Goal: Transaction & Acquisition: Purchase product/service

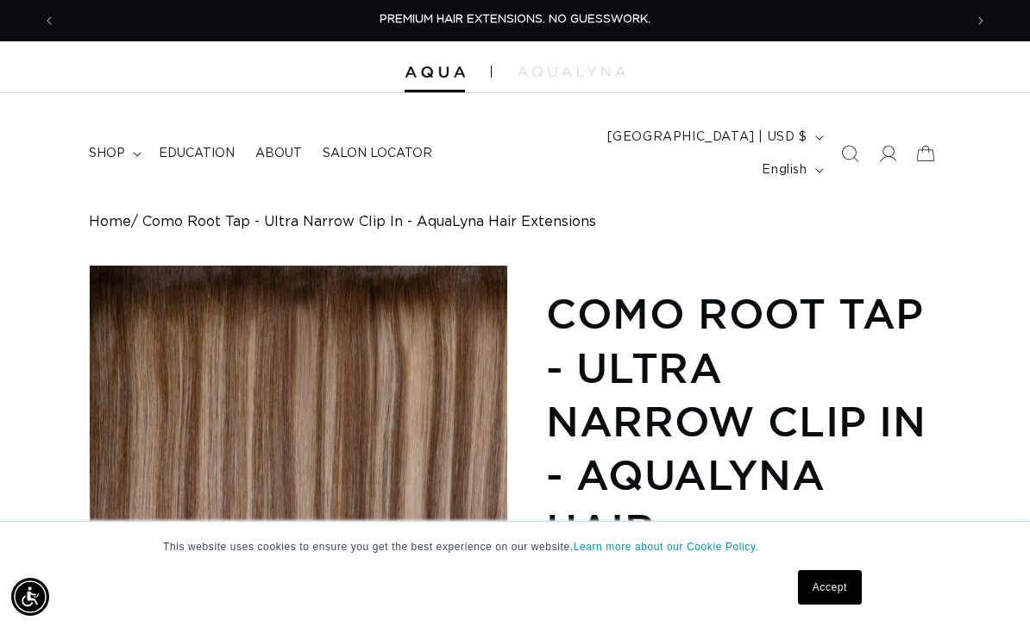
scroll to position [1105, 0]
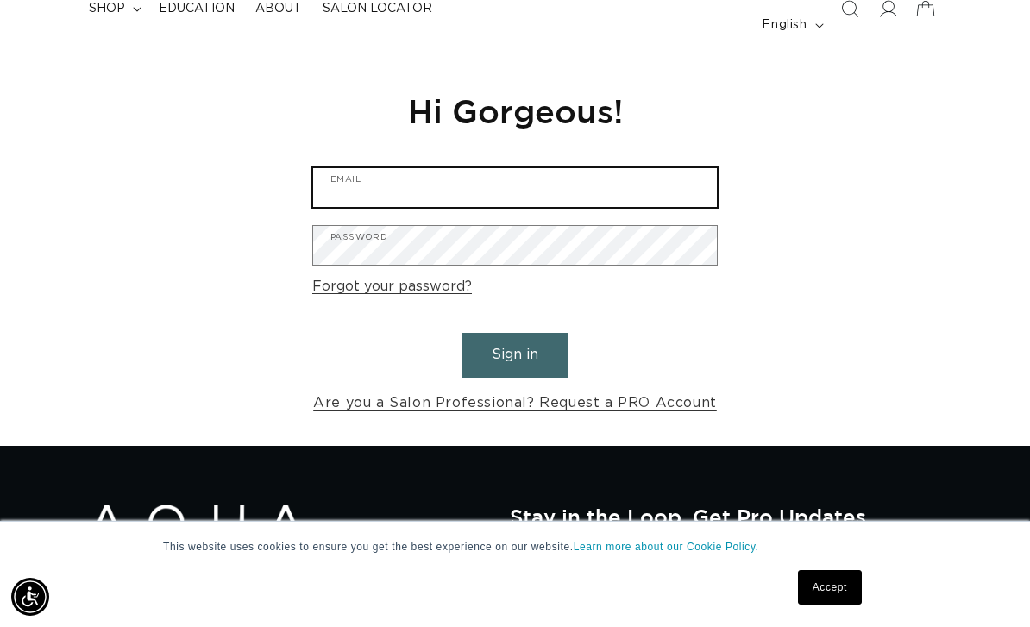
scroll to position [0, 1816]
click at [570, 207] on input "Email" at bounding box center [515, 187] width 404 height 39
type input "allisonsweet1903@gmail.com"
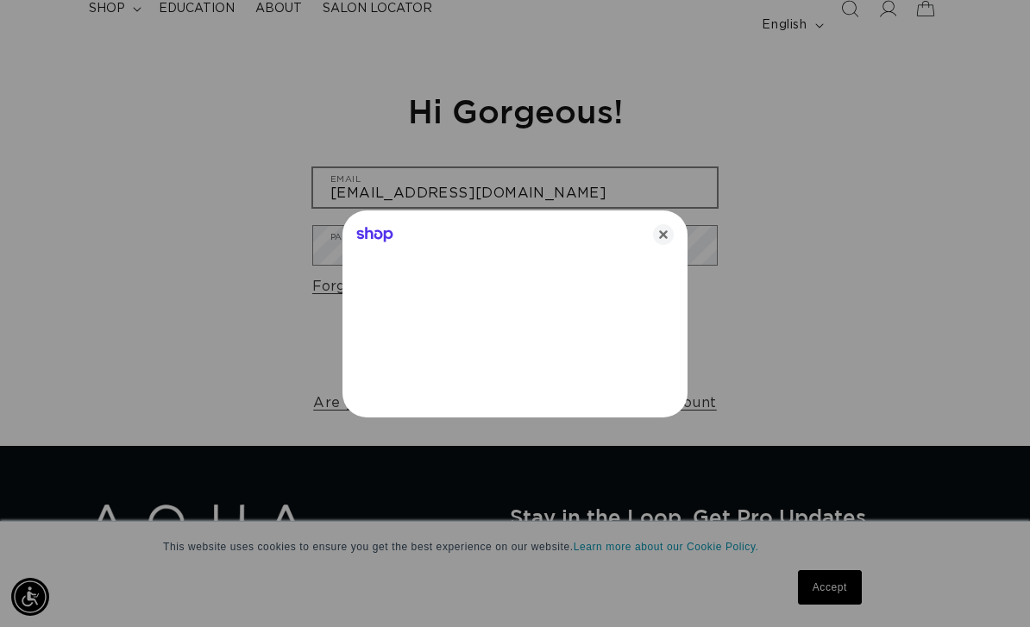
scroll to position [0, 908]
click at [670, 230] on icon "Close" at bounding box center [663, 234] width 21 height 21
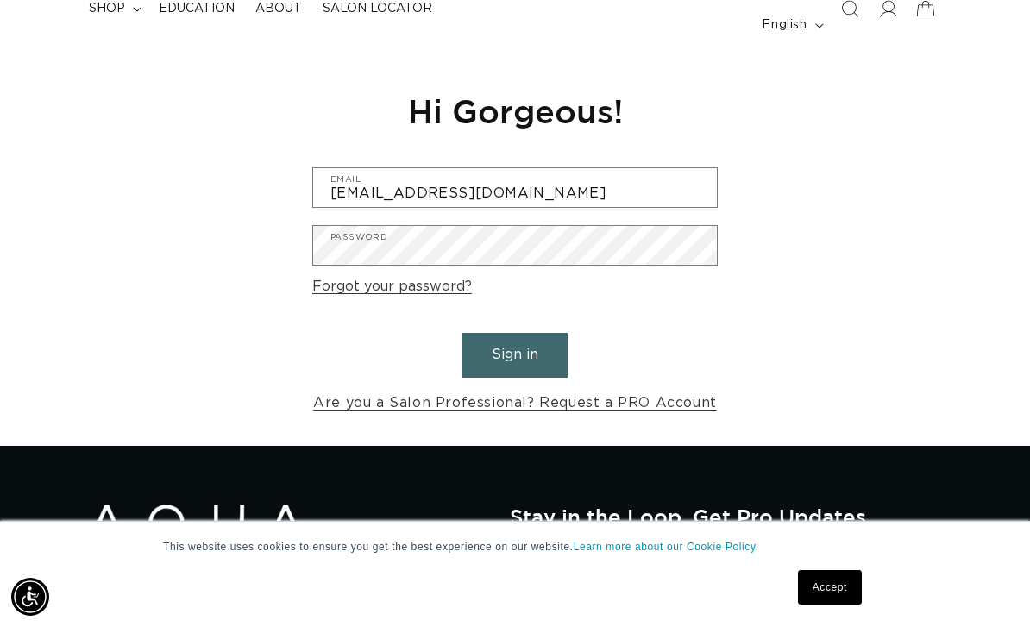
click at [535, 377] on button "Sign in" at bounding box center [515, 355] width 105 height 44
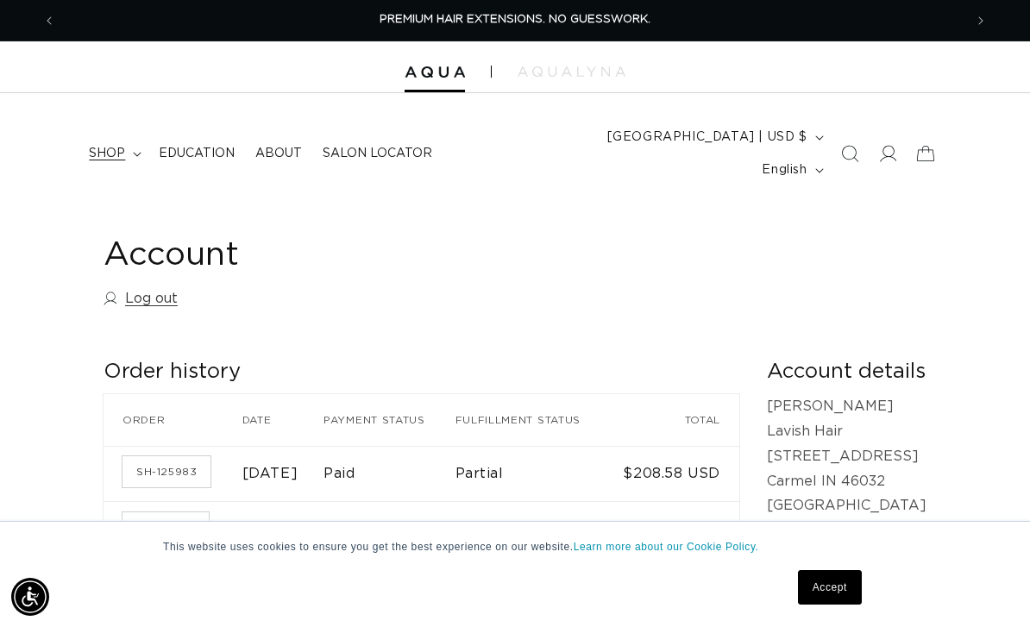
click at [97, 146] on span "shop" at bounding box center [107, 154] width 36 height 16
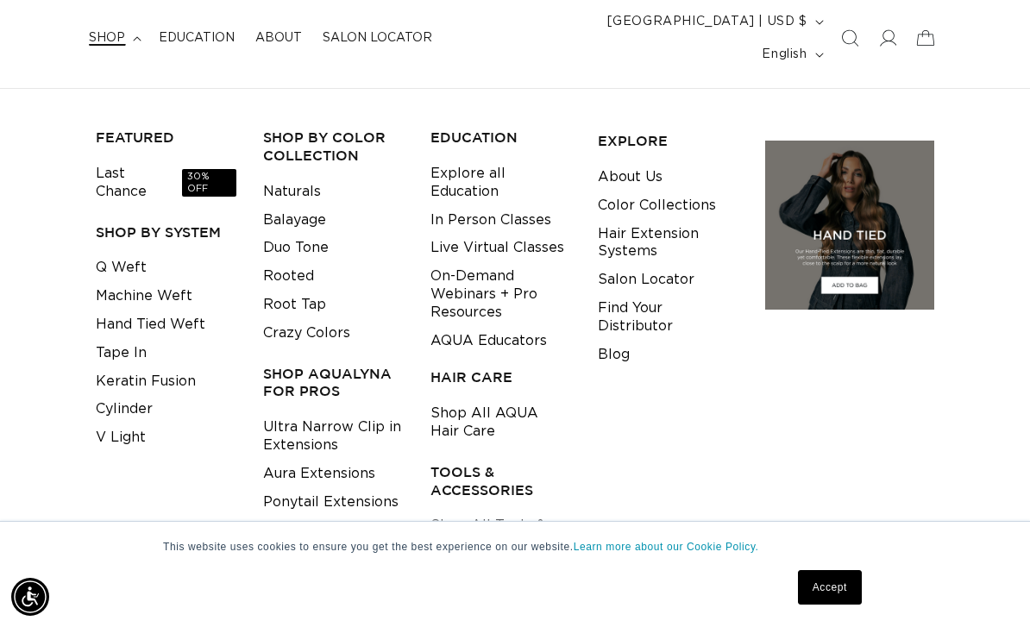
scroll to position [0, 1816]
click at [184, 282] on link "Machine Weft" at bounding box center [144, 296] width 97 height 28
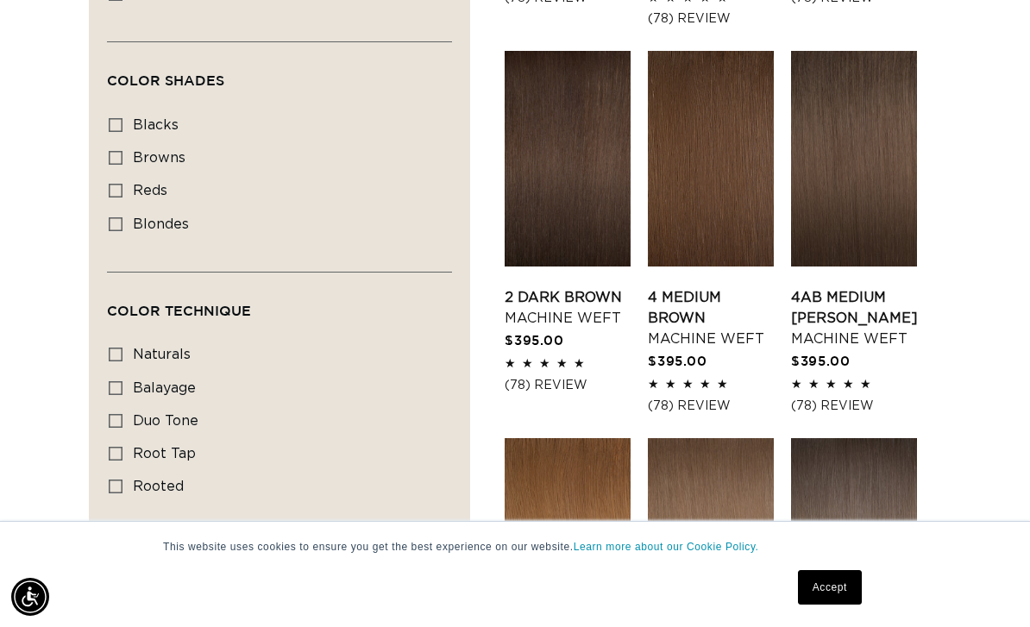
scroll to position [928, 0]
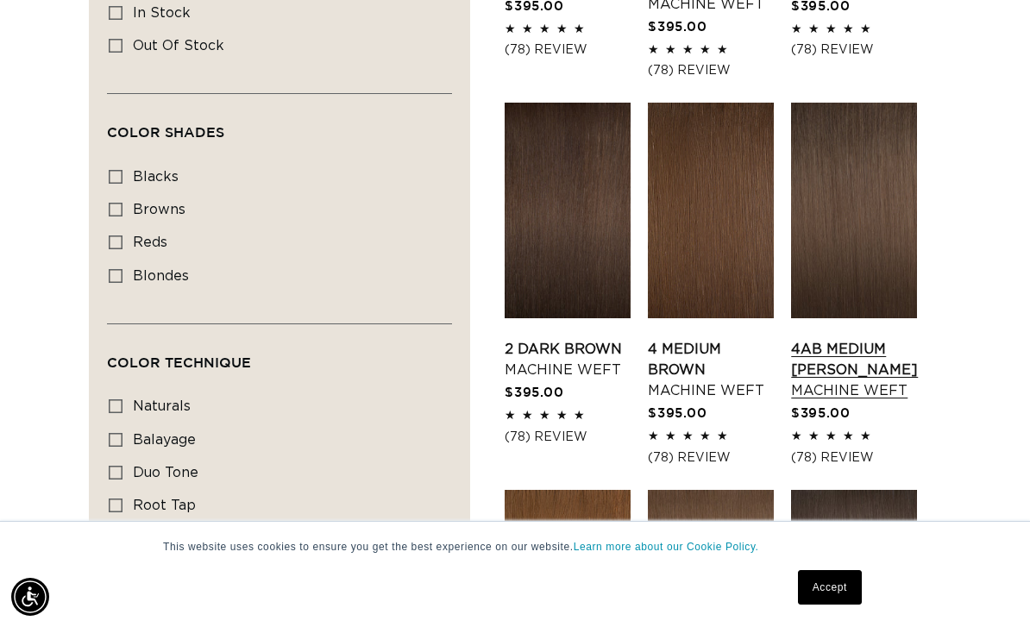
click at [853, 339] on link "4AB Medium Ash Brown Machine Weft" at bounding box center [854, 370] width 127 height 62
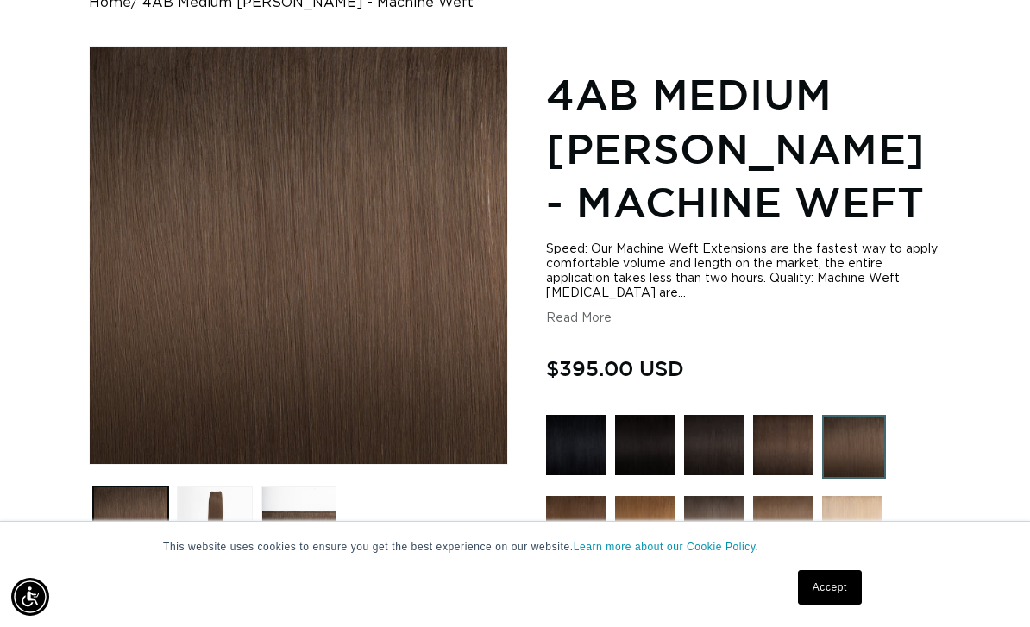
scroll to position [0, 908]
click at [299, 500] on button "Load image 3 in gallery view" at bounding box center [298, 524] width 75 height 75
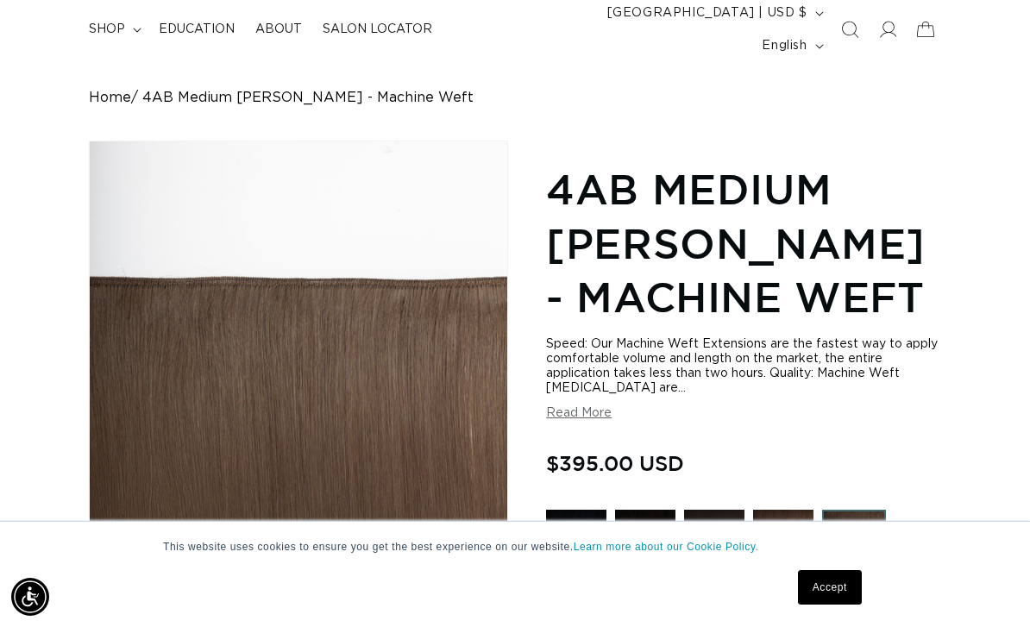
scroll to position [0, 0]
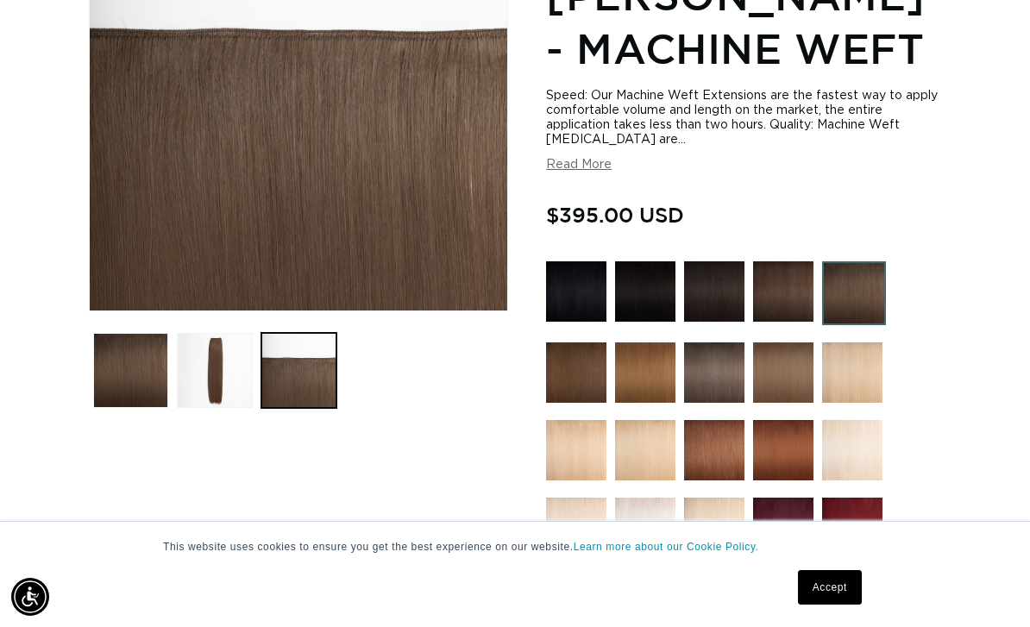
click at [571, 355] on img at bounding box center [576, 373] width 60 height 60
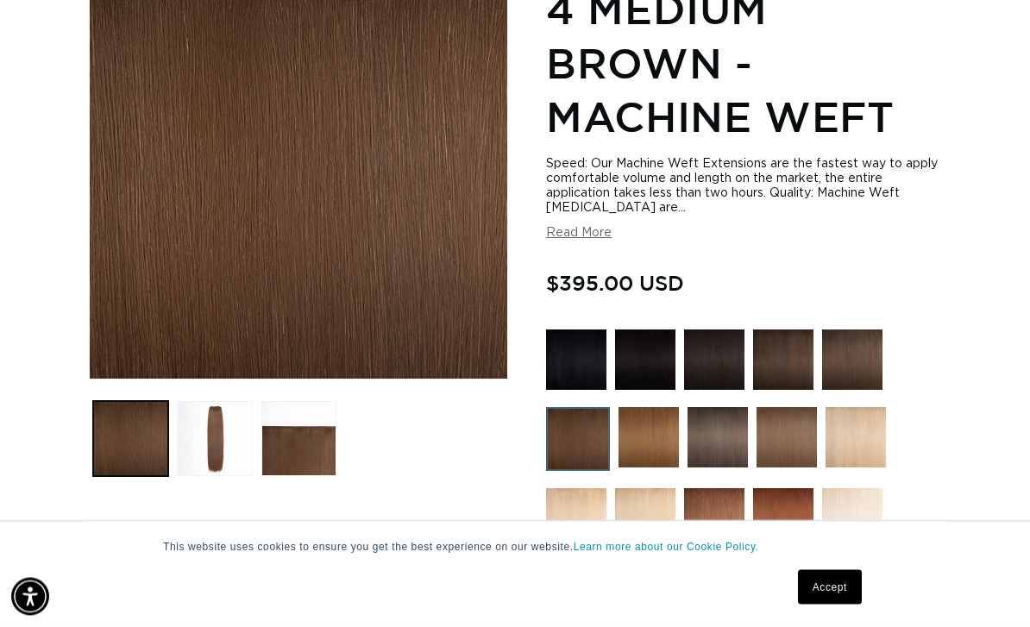
scroll to position [307, 0]
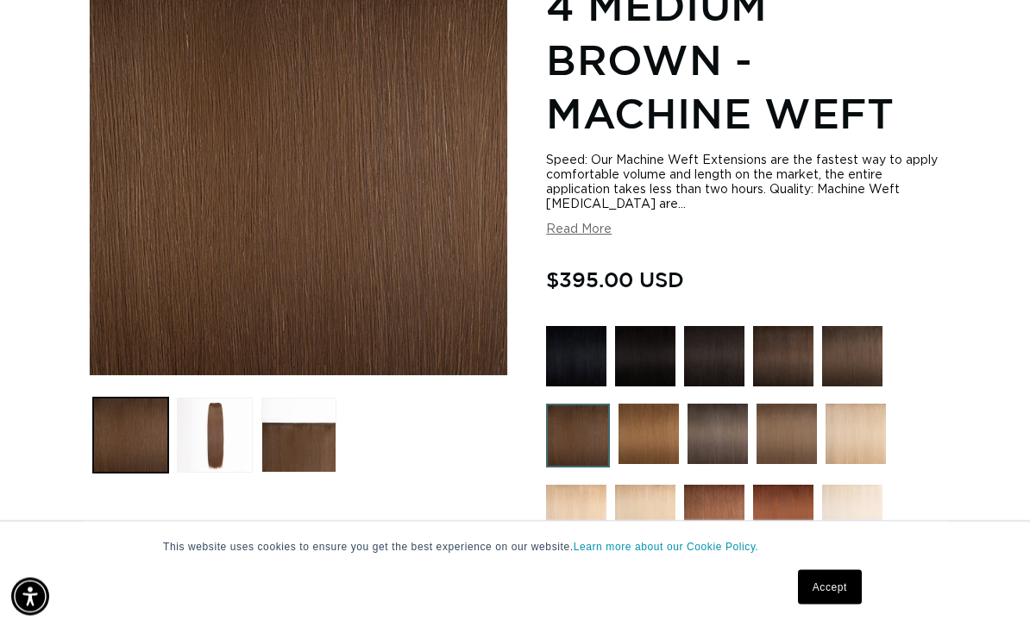
click at [838, 350] on img at bounding box center [852, 357] width 60 height 60
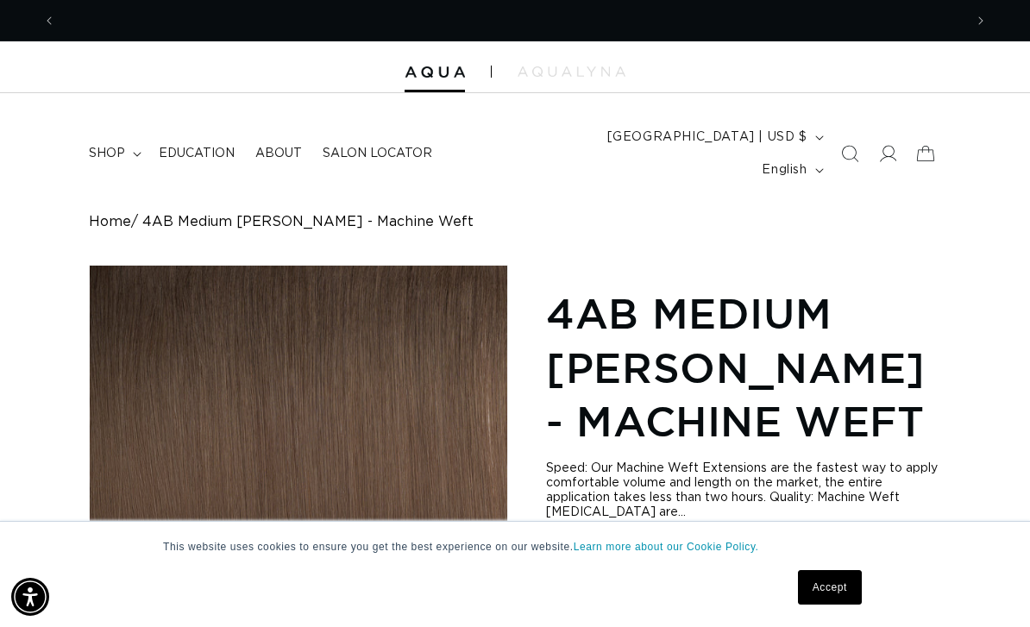
scroll to position [0, 1816]
